Goal: Transaction & Acquisition: Purchase product/service

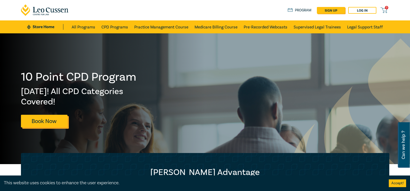
click at [47, 121] on link "Book Now" at bounding box center [44, 121] width 47 height 13
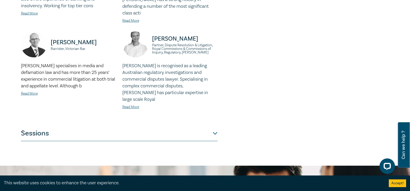
scroll to position [405, 0]
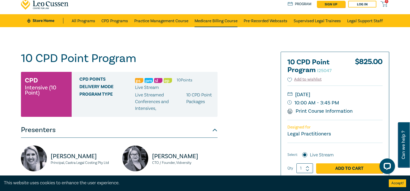
scroll to position [0, 0]
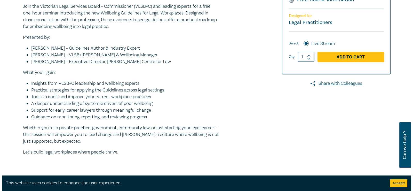
scroll to position [155, 0]
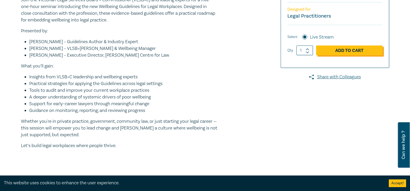
click at [348, 53] on link "Add to Cart" at bounding box center [349, 50] width 66 height 10
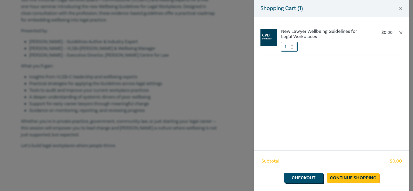
click at [309, 177] on link "Checkout" at bounding box center [303, 178] width 39 height 10
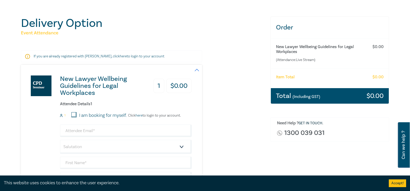
scroll to position [52, 0]
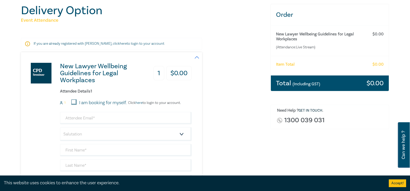
click at [74, 102] on input "I am booking for myself." at bounding box center [73, 101] width 5 height 5
checkbox input "true"
click at [76, 134] on select "Salutation Mr. Mrs. Ms. Miss Dr. Prof. Other" at bounding box center [126, 134] width 132 height 14
select select "Mr."
click at [60, 127] on select "Salutation Mr. Mrs. Ms. Miss Dr. Prof. Other" at bounding box center [126, 134] width 132 height 14
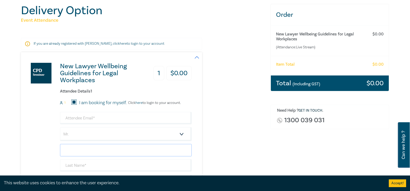
click at [93, 149] on input "text" at bounding box center [126, 150] width 132 height 12
type input "[PERSON_NAME]"
type input "[PERSON_NAME][DOMAIN_NAME][EMAIL_ADDRESS][DOMAIN_NAME]"
type input "[PERSON_NAME]"
type input "0400933998"
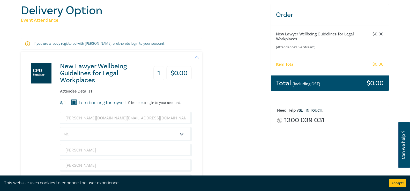
type input "[GEOGRAPHIC_DATA]"
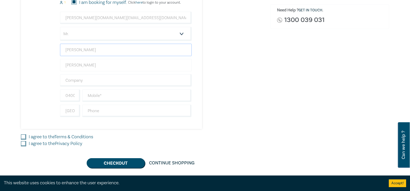
scroll to position [181, 0]
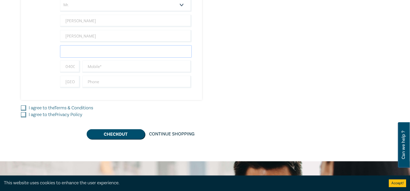
click at [96, 53] on input "text" at bounding box center [126, 51] width 132 height 12
type input "[PERSON_NAME] & Co."
click at [104, 68] on input "text" at bounding box center [136, 66] width 109 height 12
type input "0395690754"
click at [88, 83] on input "text" at bounding box center [136, 82] width 109 height 12
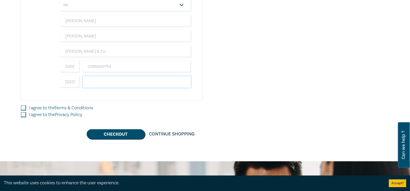
type input "0395690754"
drag, startPoint x: 25, startPoint y: 108, endPoint x: 21, endPoint y: 115, distance: 7.6
click at [24, 114] on div "New Lawyer Wellbeing Guidelines for Legal Workplaces 1 $ 0.00 Attendee Details …" at bounding box center [142, 31] width 243 height 216
drag, startPoint x: 22, startPoint y: 105, endPoint x: 27, endPoint y: 112, distance: 8.0
click at [23, 106] on div "I agree to the Terms & Conditions" at bounding box center [142, 108] width 243 height 7
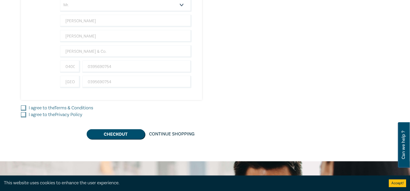
click at [23, 109] on input "I agree to the Terms & Conditions" at bounding box center [23, 107] width 5 height 5
checkbox input "true"
click at [25, 114] on input "I agree to the Privacy Policy" at bounding box center [23, 114] width 5 height 5
checkbox input "true"
click at [124, 136] on button "Checkout" at bounding box center [116, 134] width 58 height 10
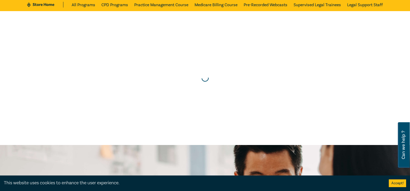
scroll to position [0, 0]
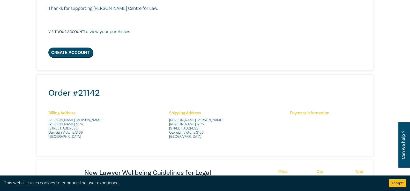
scroll to position [129, 0]
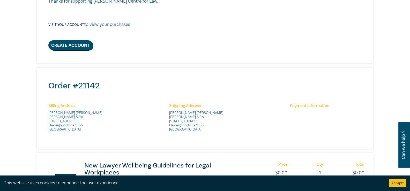
click at [237, 132] on div "Shipping Address John Crute Cole & Co. 3 Station Street Oakleigh Victoria 3166 …" at bounding box center [206, 119] width 80 height 32
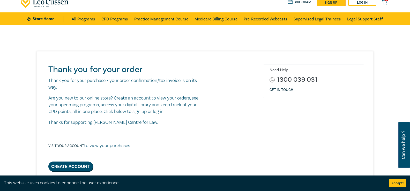
scroll to position [0, 0]
